Goal: Information Seeking & Learning: Find specific page/section

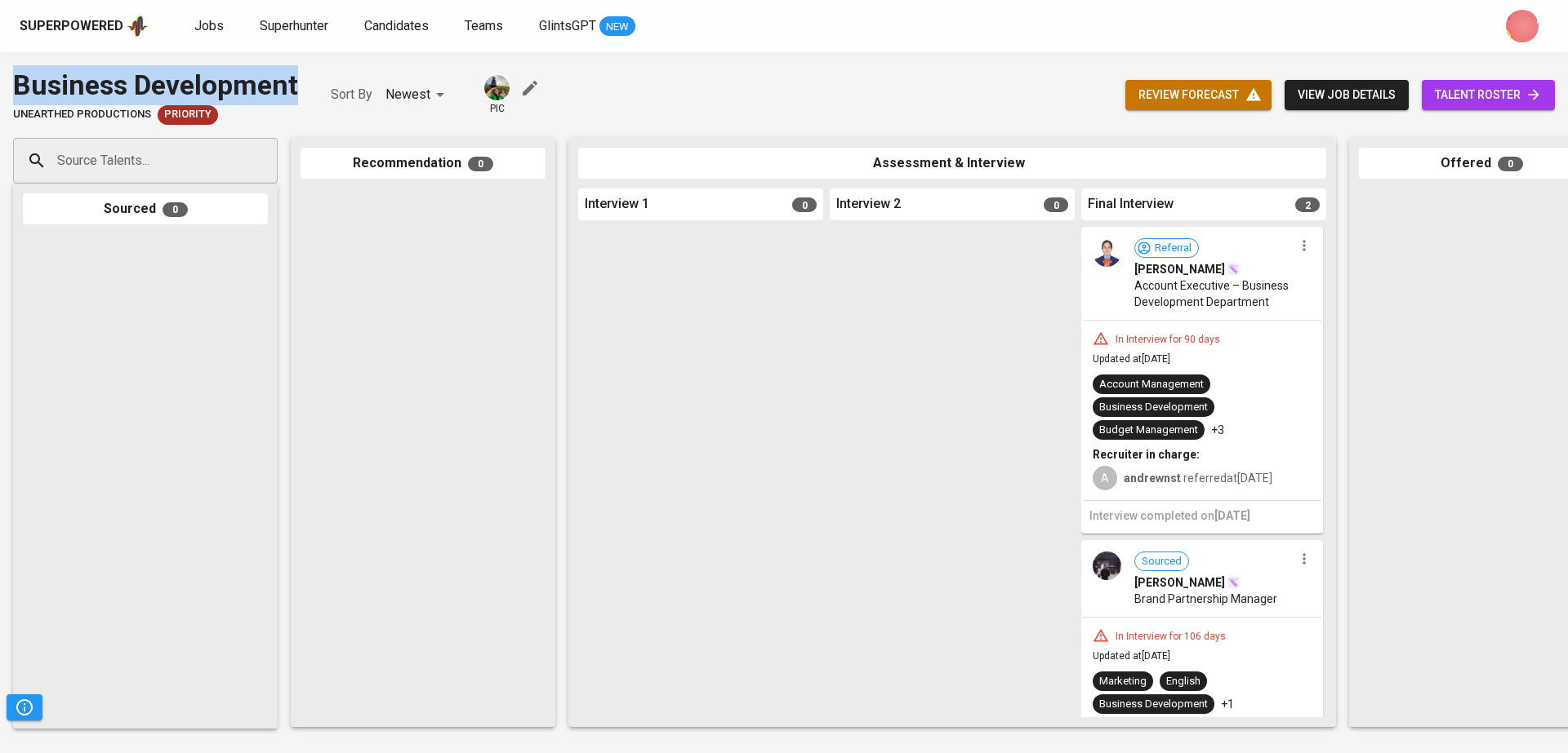
drag, startPoint x: 310, startPoint y: 84, endPoint x: 0, endPoint y: 83, distance: 310.0
click at [0, 83] on div "Business Development Unearthed Productions Priority Sort By Newest NEWEST pic r…" at bounding box center [784, 95] width 1568 height 60
copy div "Business Development"
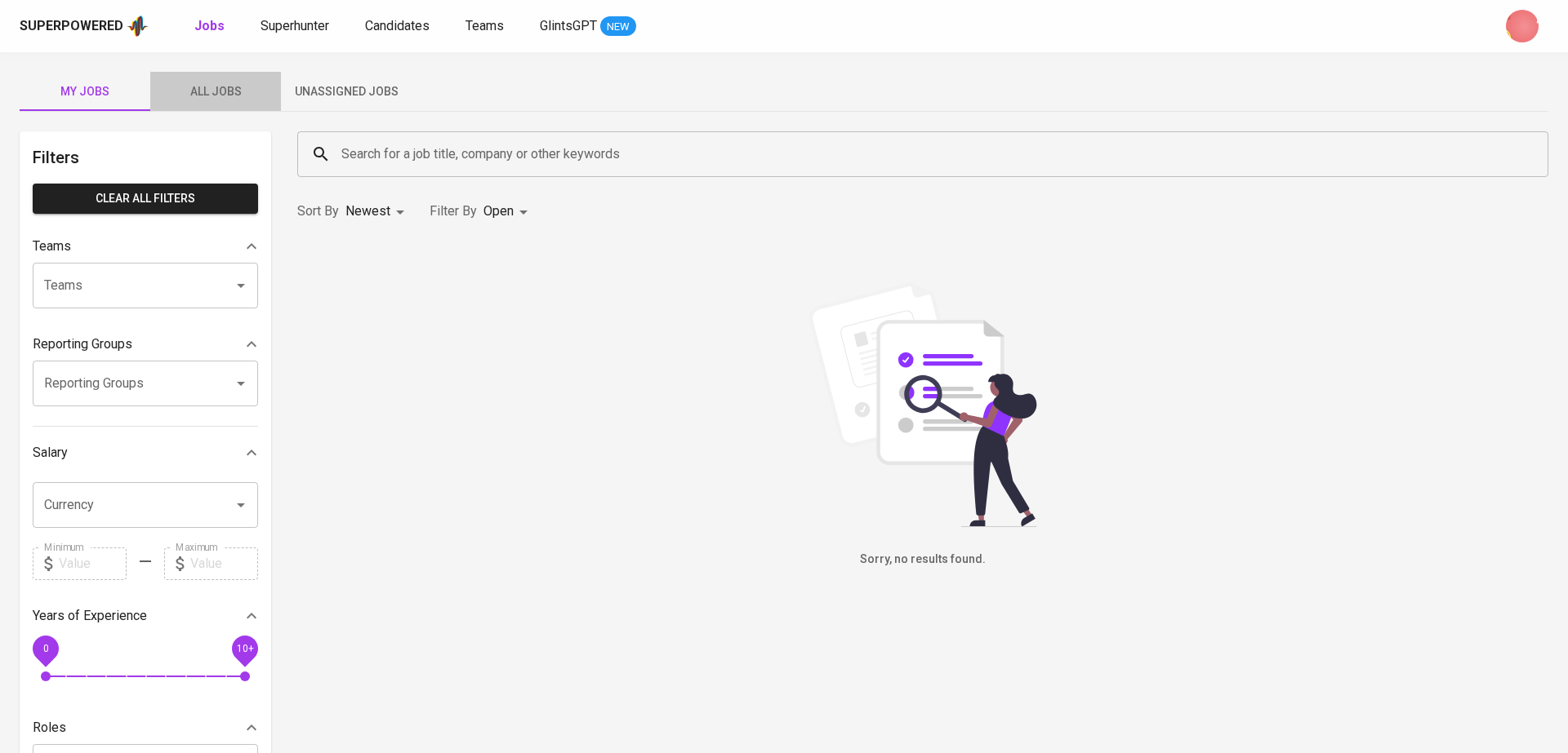
click at [223, 96] on span "All Jobs" at bounding box center [215, 91] width 111 height 20
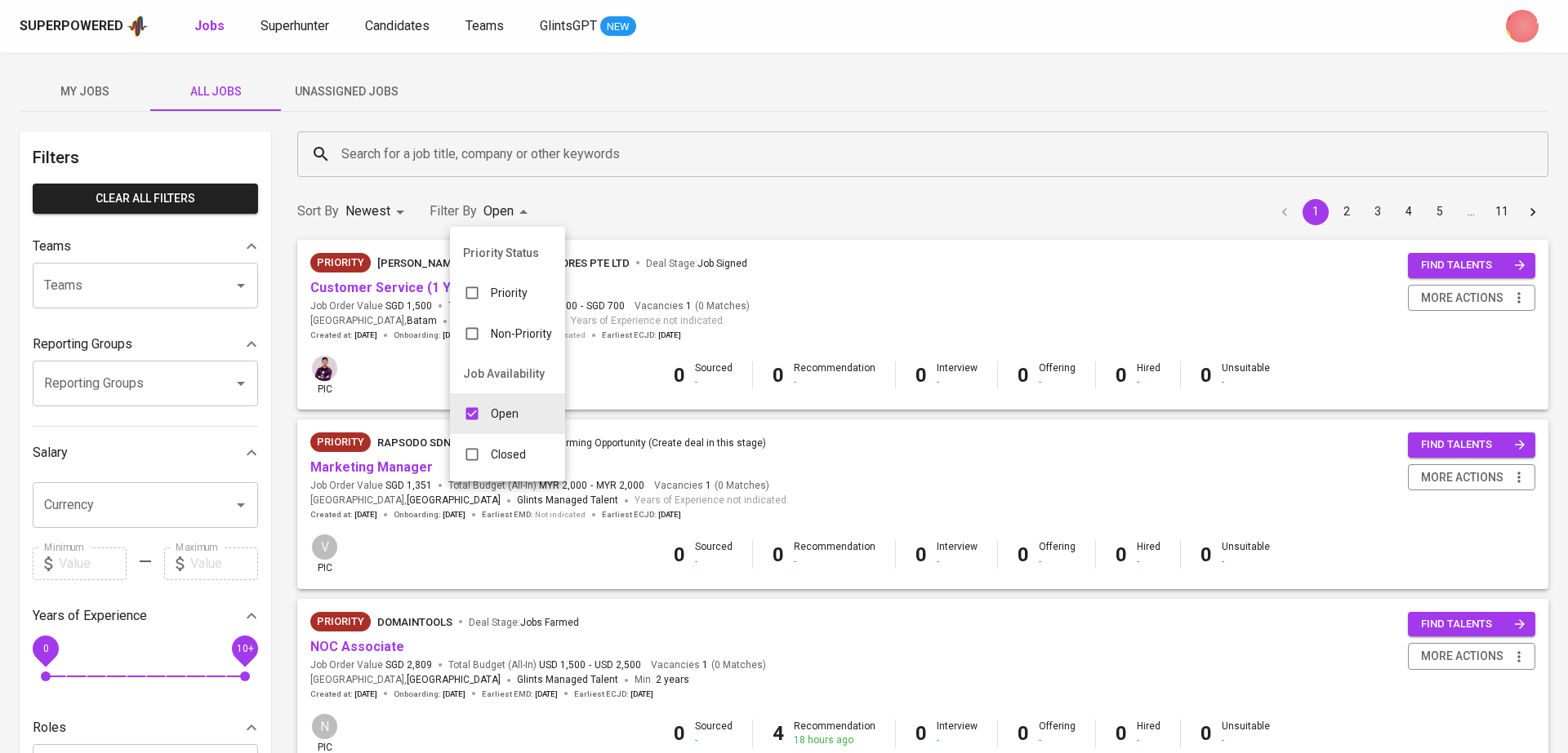
click at [503, 442] on div "Closed" at bounding box center [495, 454] width 89 height 31
type input "OPEN,CLOSE"
checkbox input "true"
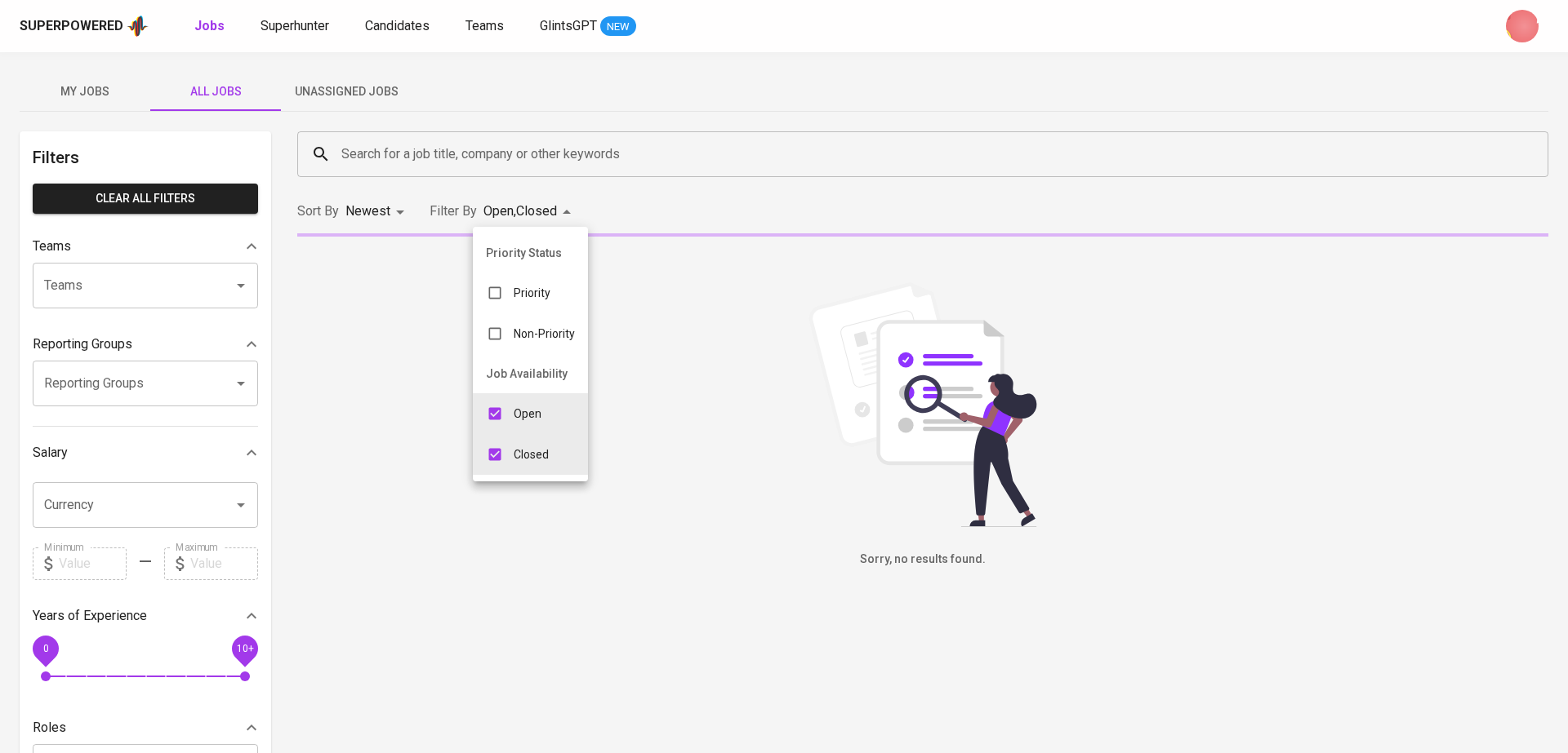
click at [502, 400] on input "checkbox" at bounding box center [494, 413] width 31 height 31
checkbox input "false"
type input "CLOSE"
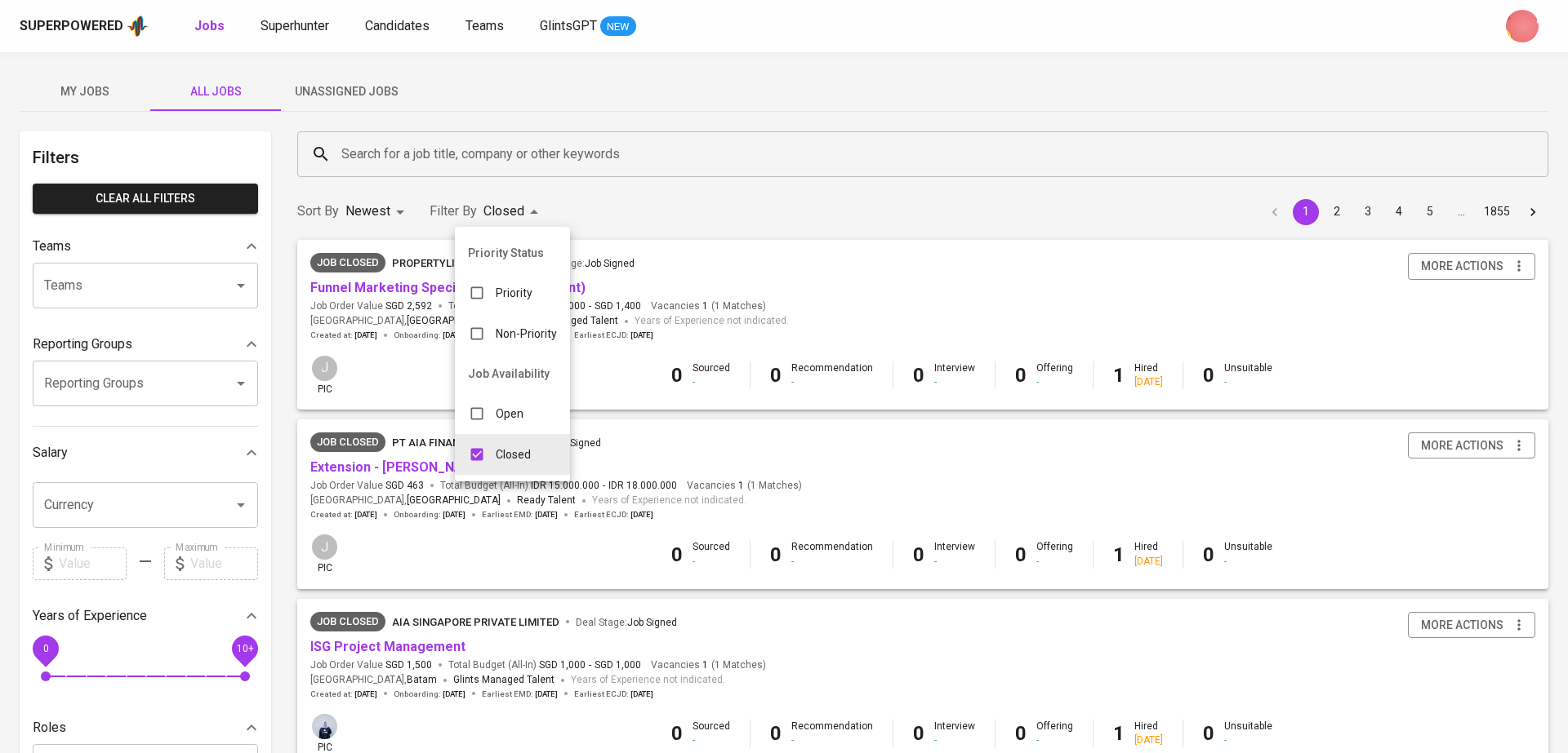
click at [492, 163] on div at bounding box center [784, 376] width 1568 height 753
click at [453, 147] on input "Search for a job title, company or other keywords" at bounding box center [927, 153] width 1179 height 31
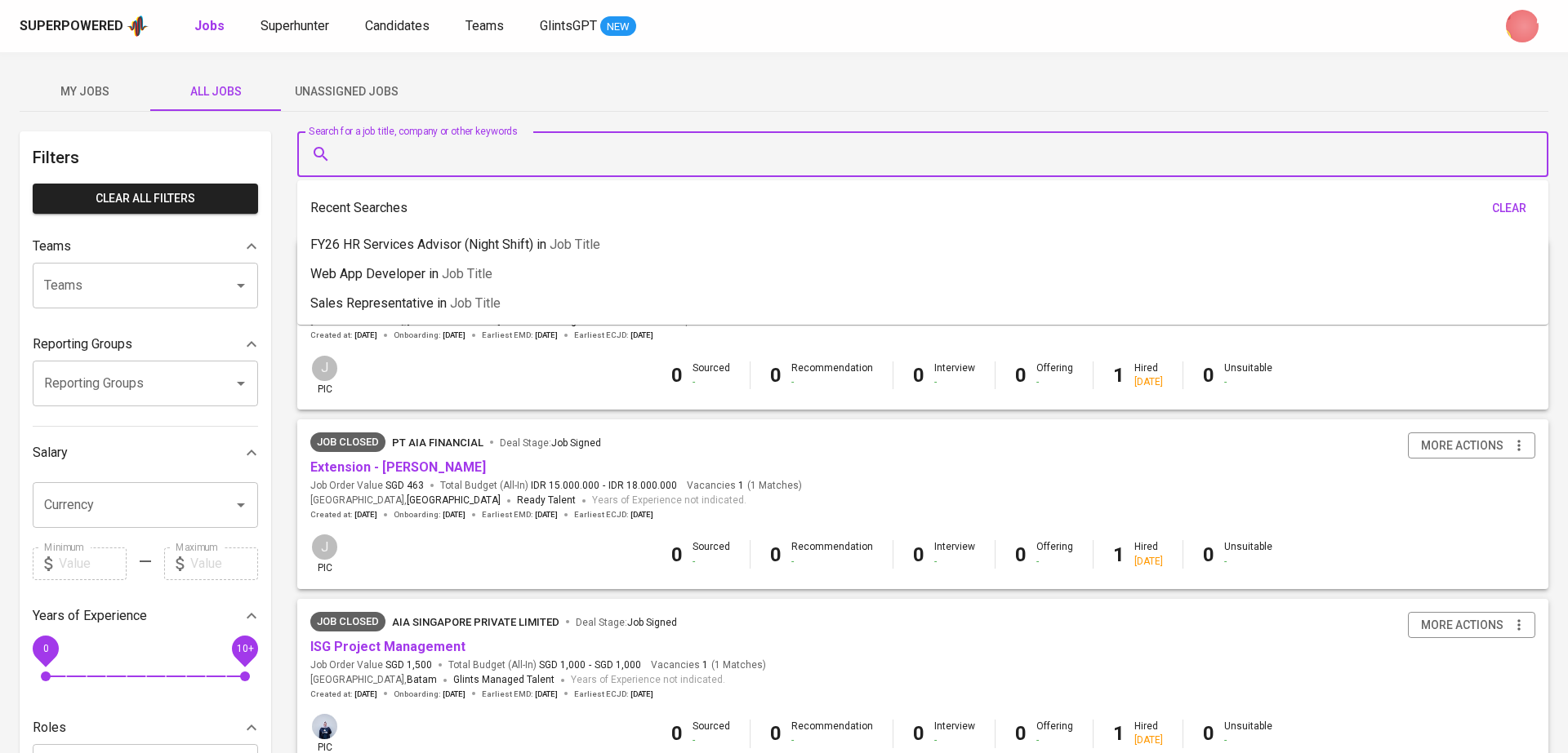
paste input "Business Development"
type input "Business Development"
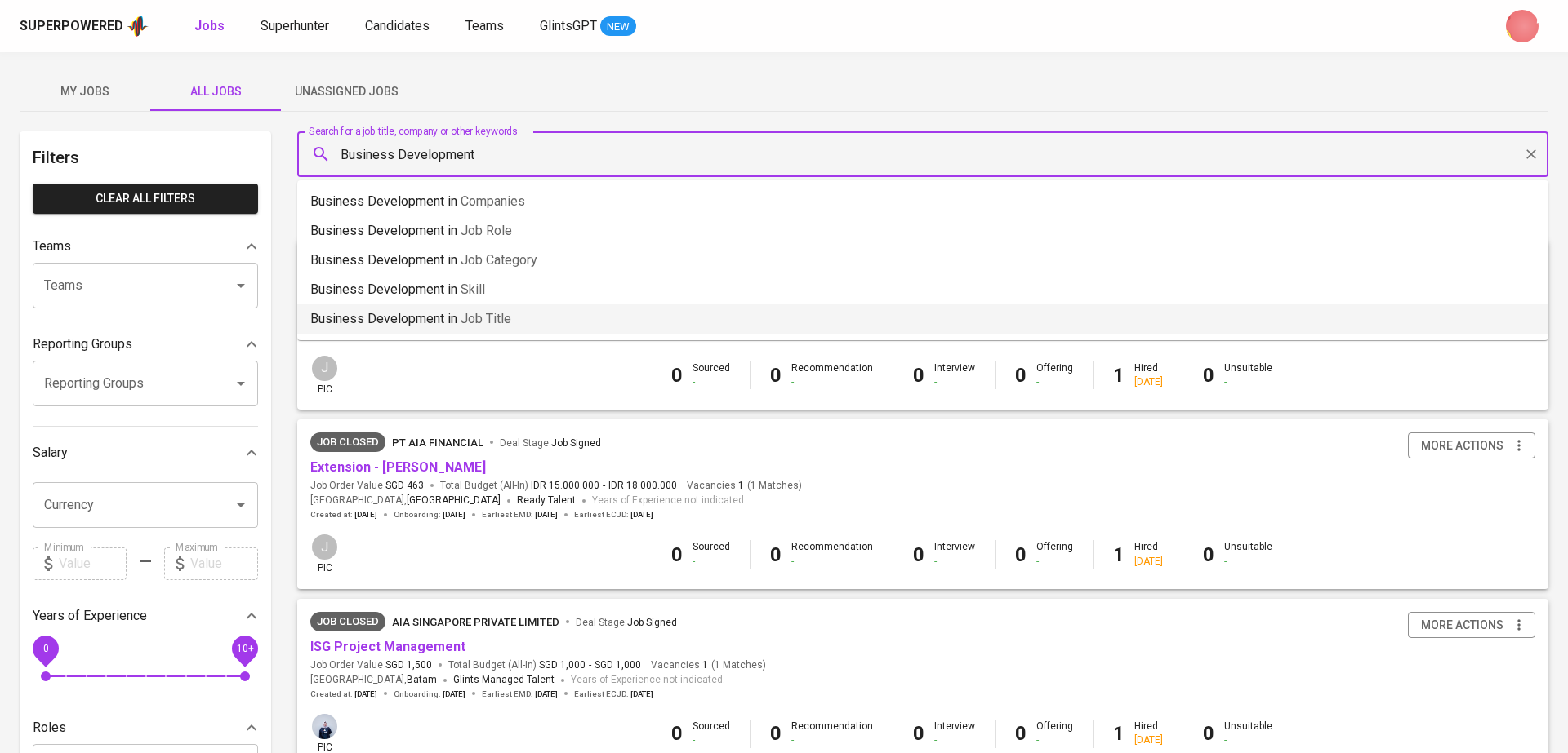
click at [525, 320] on li "Business Development in Job title" at bounding box center [922, 320] width 1251 height 30
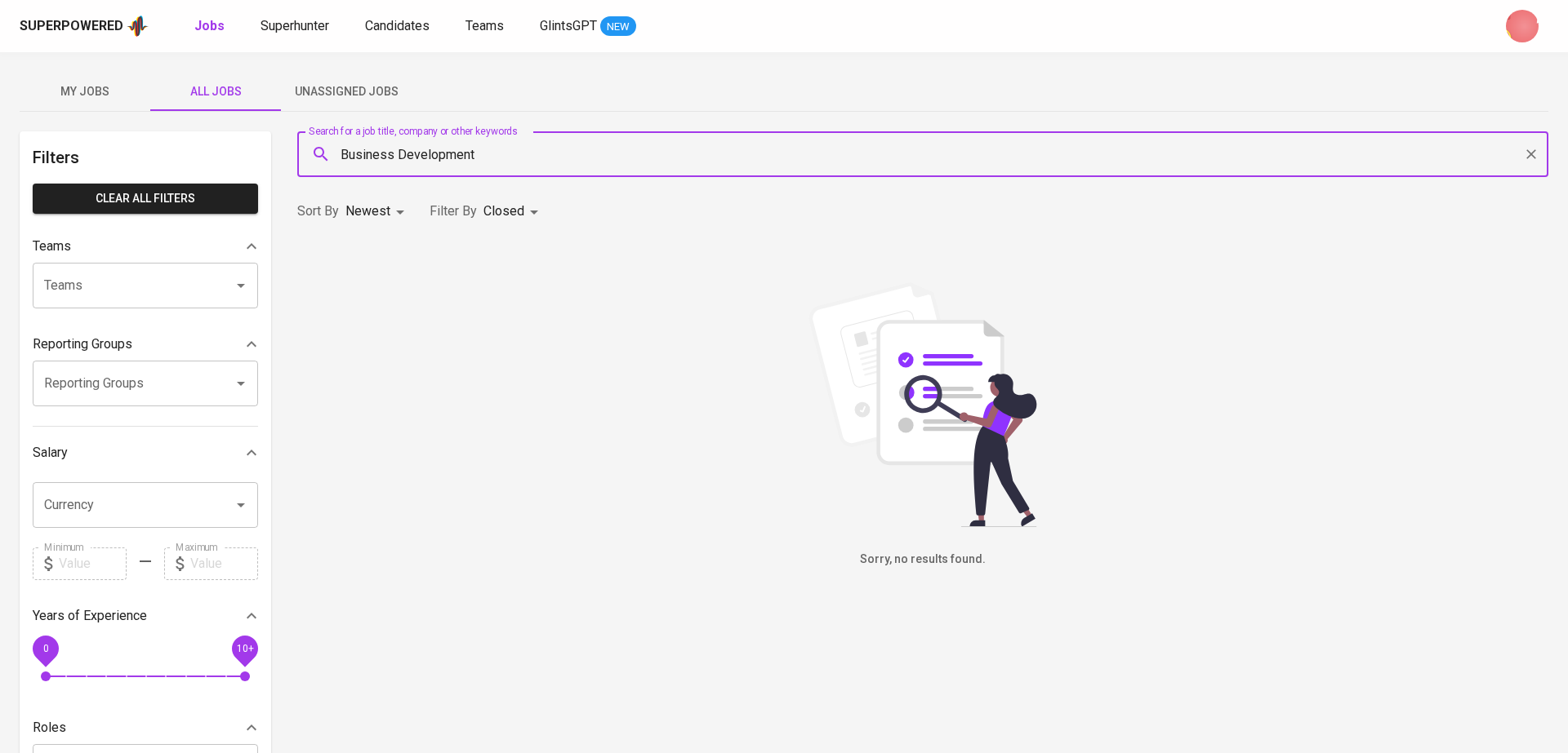
click at [1540, 163] on div at bounding box center [1530, 154] width 21 height 23
click at [1529, 154] on icon "Clear" at bounding box center [1530, 154] width 10 height 10
click at [495, 203] on body "Superpowered Jobs Superhunter Candidates Teams GlintsGPT NEW My Jobs All Jobs U…" at bounding box center [784, 622] width 1568 height 1244
